Goal: Information Seeking & Learning: Check status

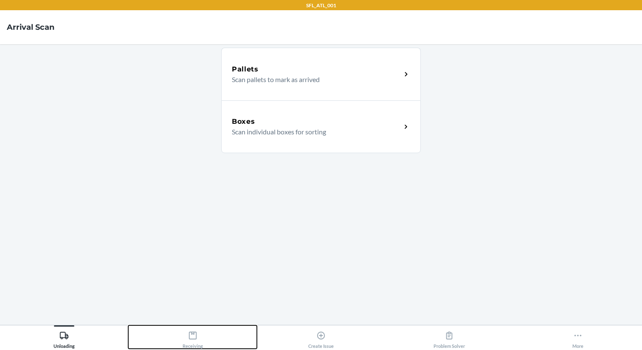
click at [192, 339] on icon at bounding box center [192, 334] width 9 height 9
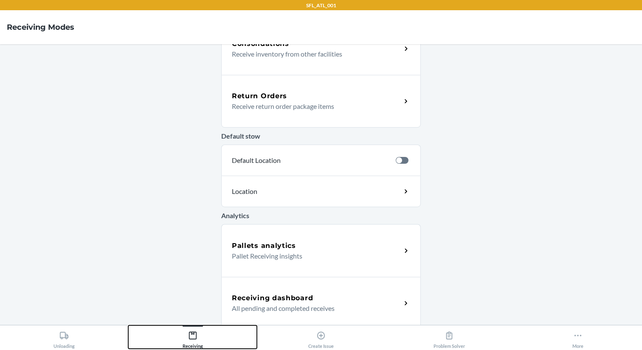
scroll to position [243, 0]
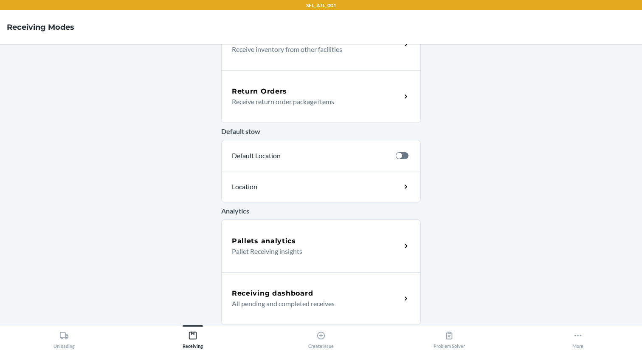
click at [289, 259] on div "Pallets analytics Pallet Receiving insights" at bounding box center [321, 245] width 200 height 53
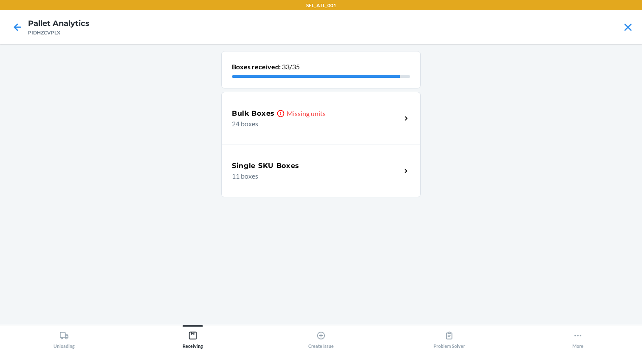
click at [281, 123] on p "24 boxes" at bounding box center [313, 124] width 163 height 10
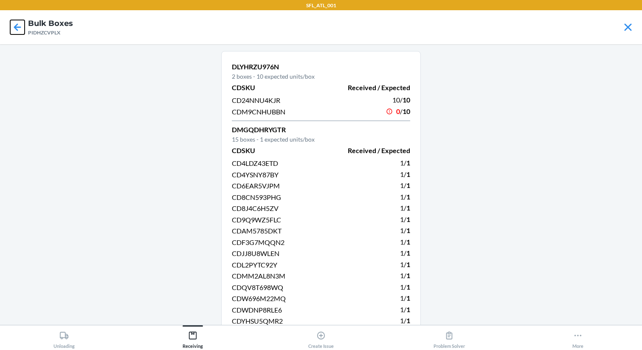
click at [19, 29] on icon at bounding box center [17, 27] width 14 height 14
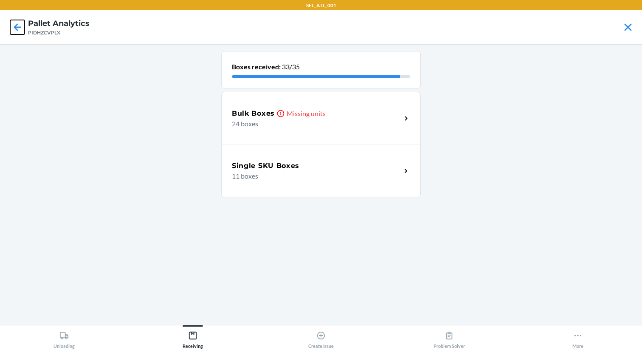
click at [14, 25] on icon at bounding box center [17, 27] width 14 height 14
click at [282, 135] on div "Bulk Boxes Missing units 24 boxes" at bounding box center [321, 118] width 200 height 53
